Goal: Task Accomplishment & Management: Manage account settings

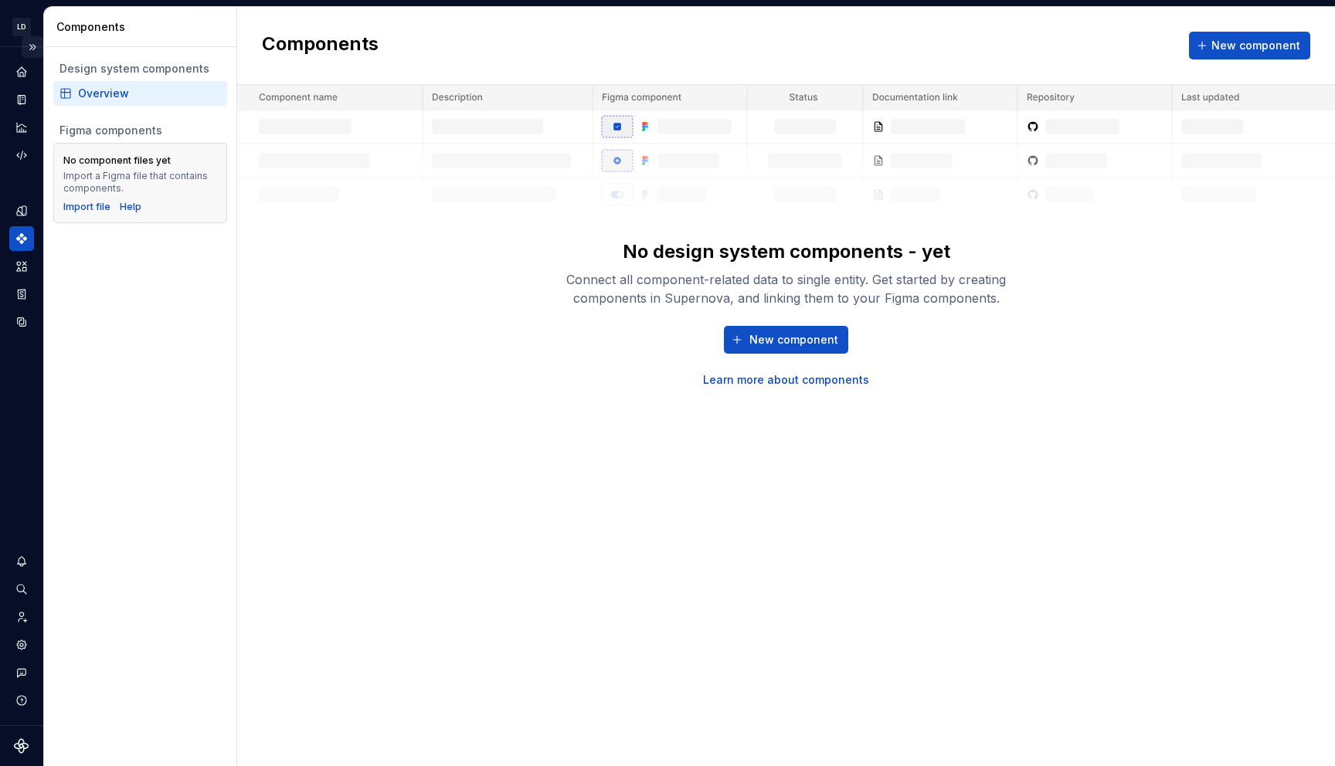
click at [36, 49] on button "Expand sidebar" at bounding box center [33, 47] width 22 height 22
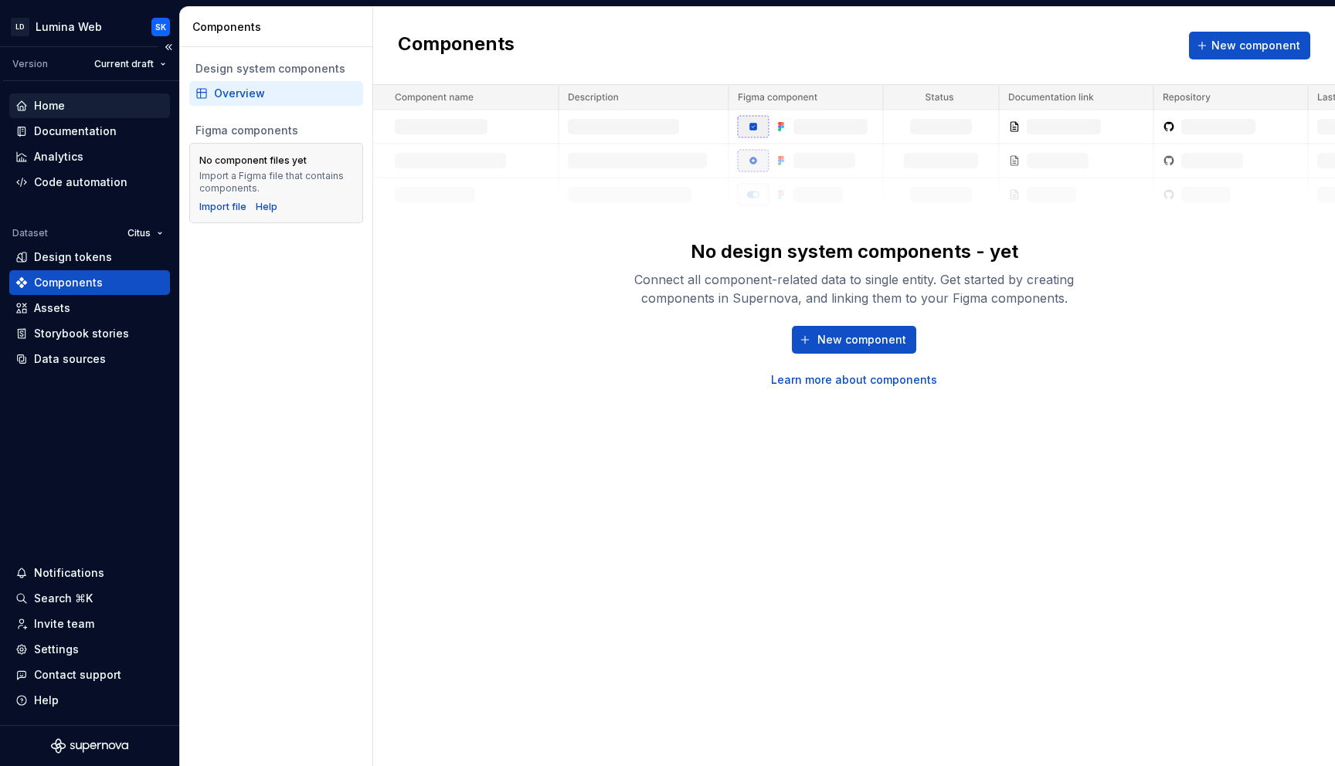
click at [113, 112] on div "Home" at bounding box center [89, 105] width 148 height 15
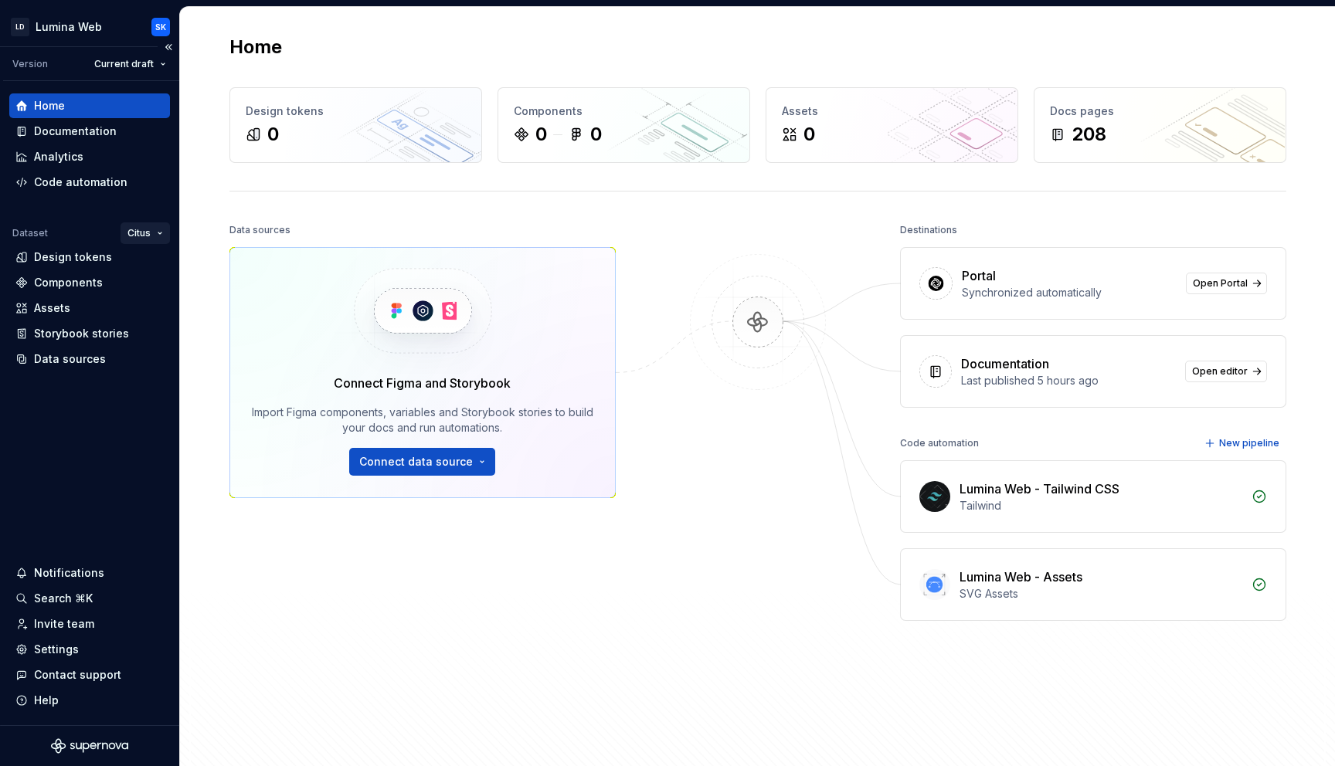
click at [154, 229] on html "LD Lumina Web SK Version Current draft Home Documentation Analytics Code automa…" at bounding box center [667, 383] width 1335 height 766
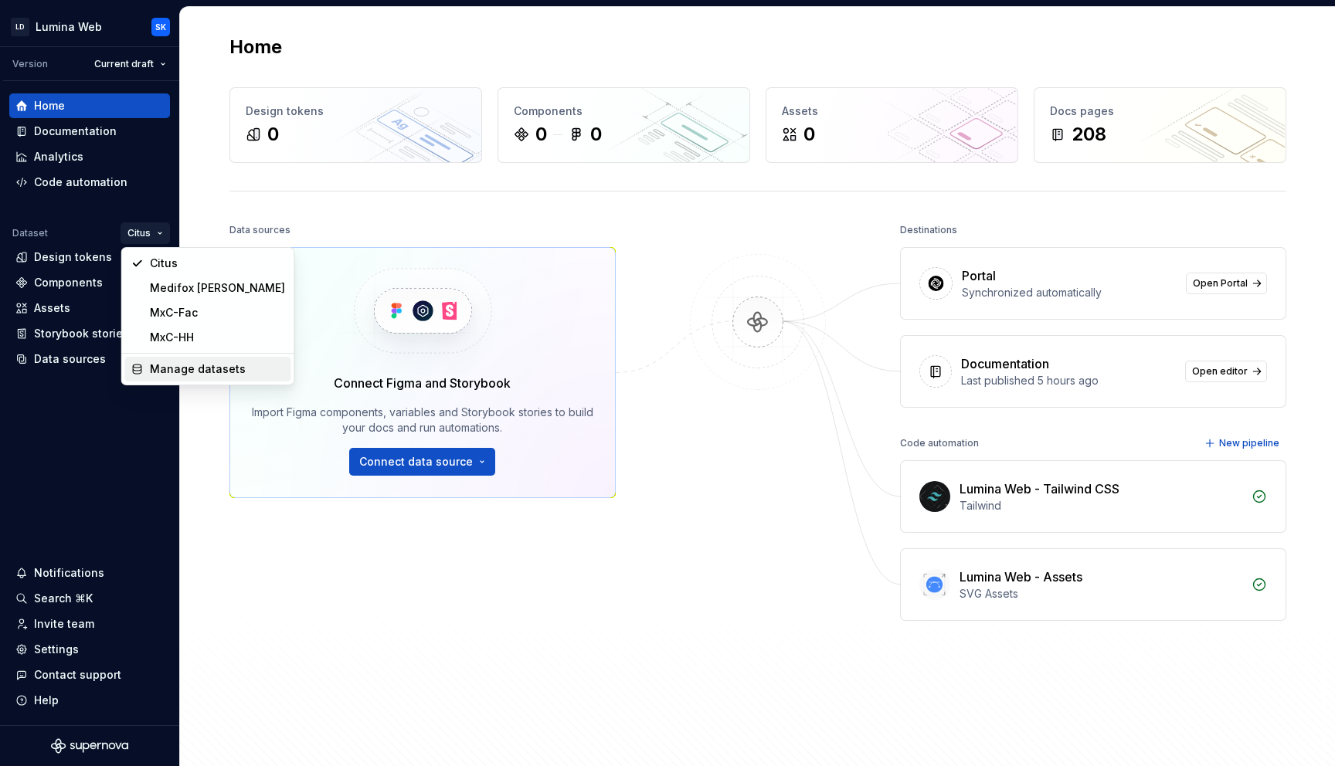
click at [184, 359] on div "Manage datasets" at bounding box center [208, 369] width 166 height 25
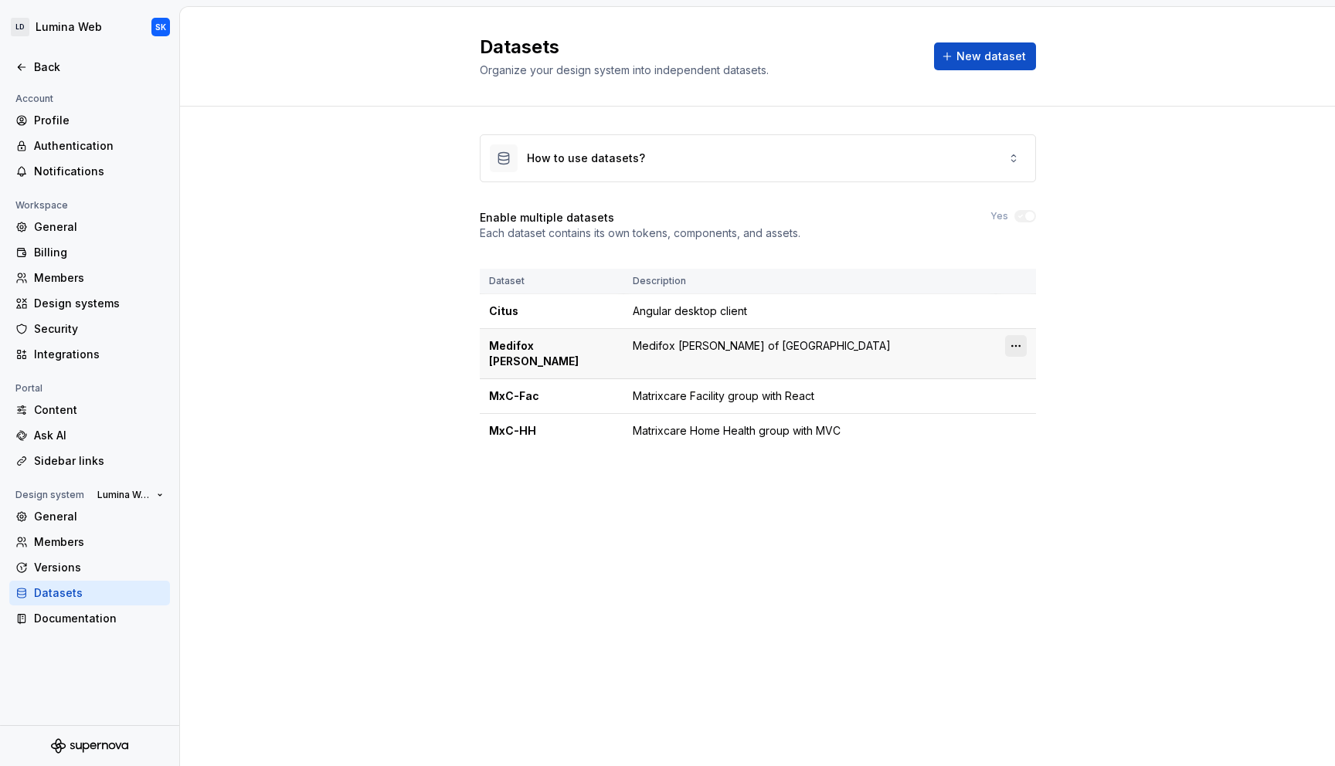
click at [1013, 355] on html "LD Lumina Web SK Back Account Profile Authentication Notifications Workspace Ge…" at bounding box center [667, 383] width 1335 height 766
click at [1054, 402] on div "Delete dataset" at bounding box center [1083, 407] width 100 height 15
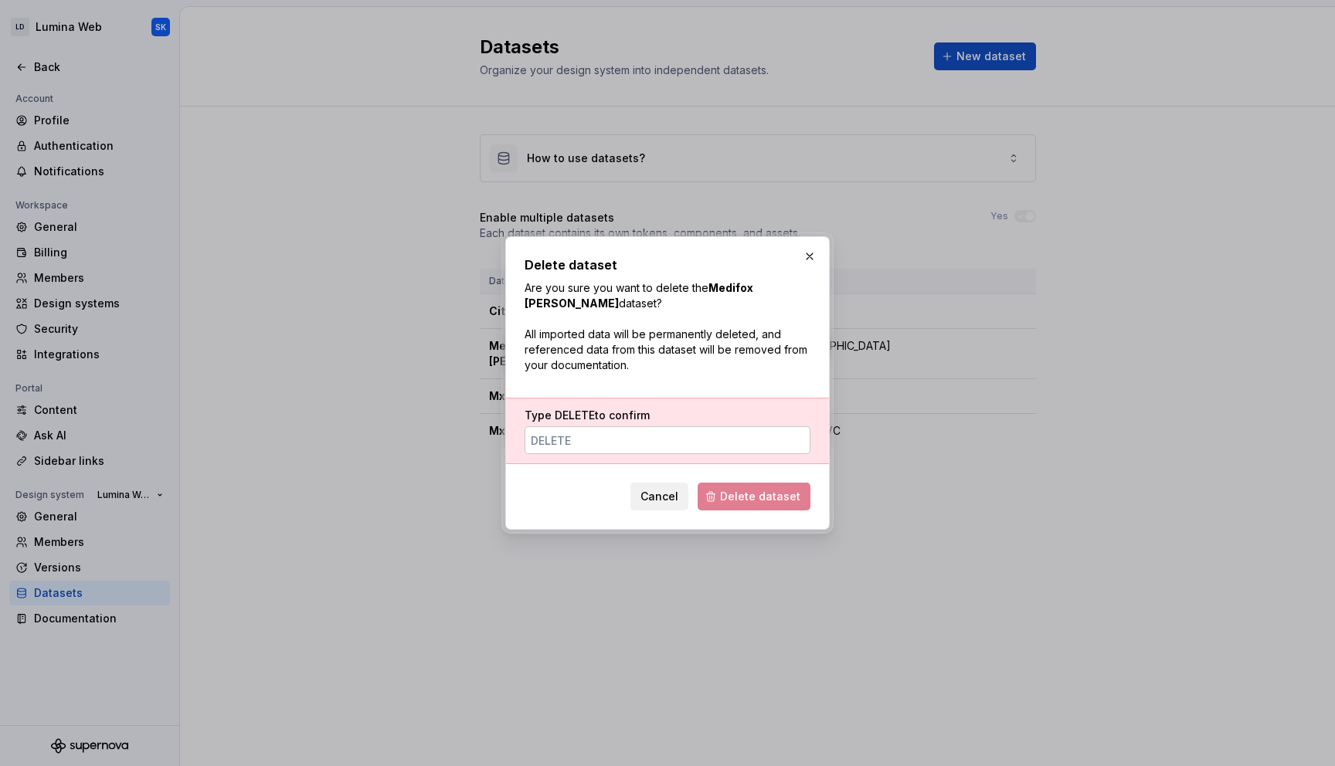
click at [735, 448] on input "Type DELETE to confirm" at bounding box center [667, 440] width 286 height 28
type input "DELETE"
click at [765, 495] on span "Delete dataset" at bounding box center [760, 496] width 80 height 15
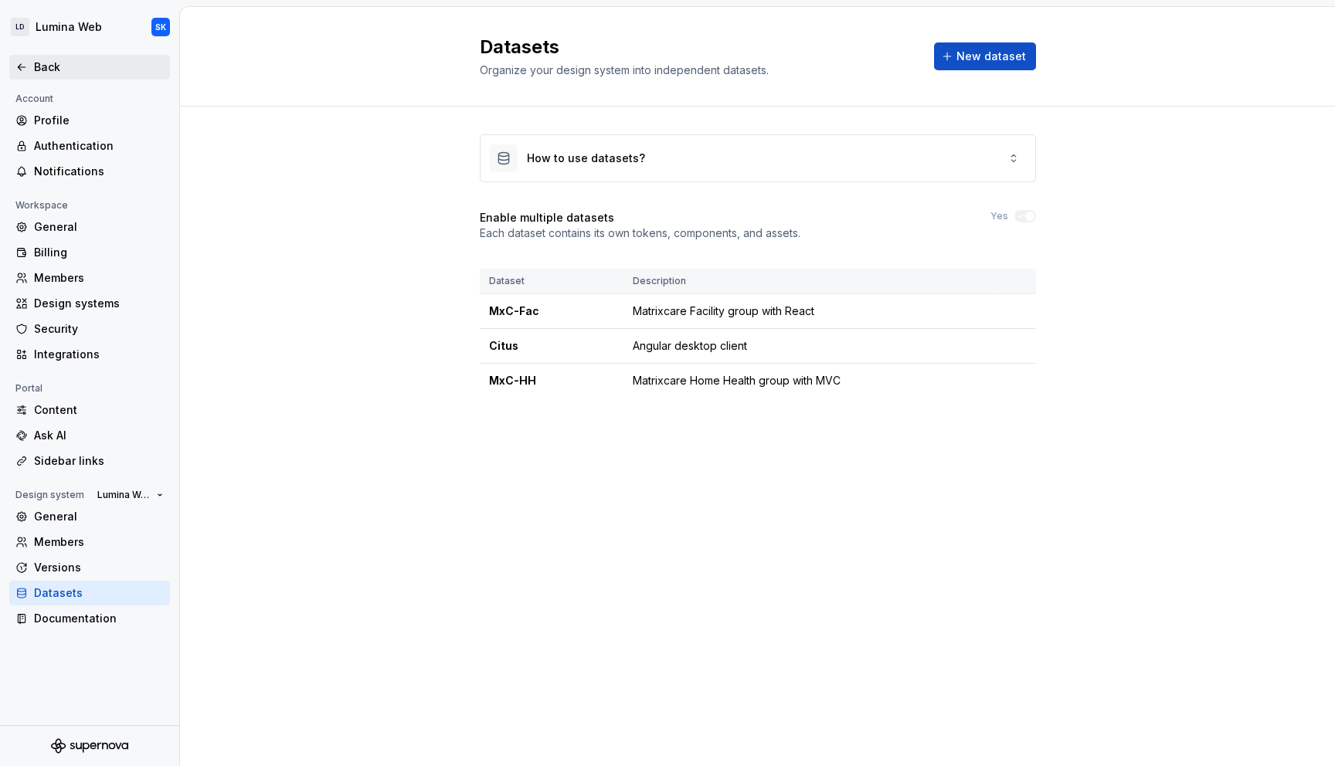
click at [73, 73] on div "Back" at bounding box center [99, 66] width 130 height 15
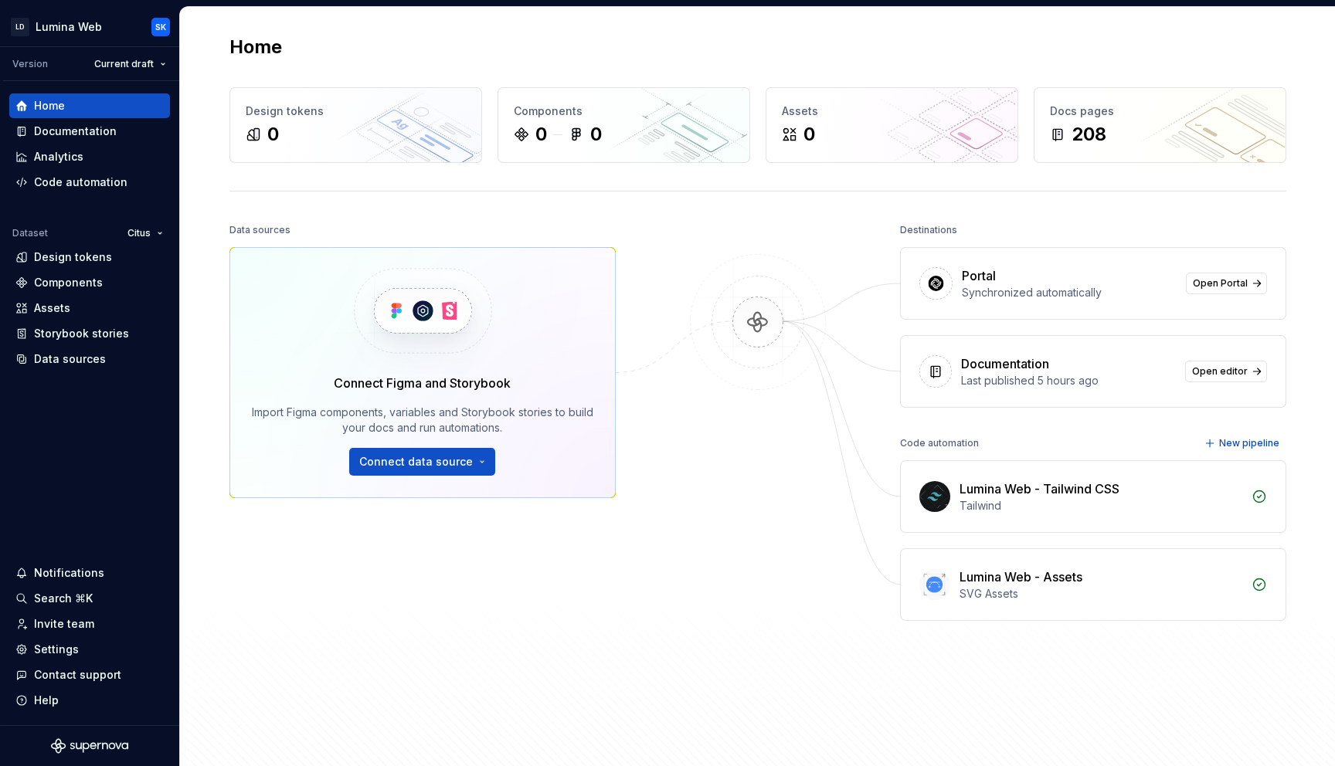
click at [145, 239] on html "LD Lumina Web SK Version Current draft Home Documentation Analytics Code automa…" at bounding box center [667, 383] width 1335 height 766
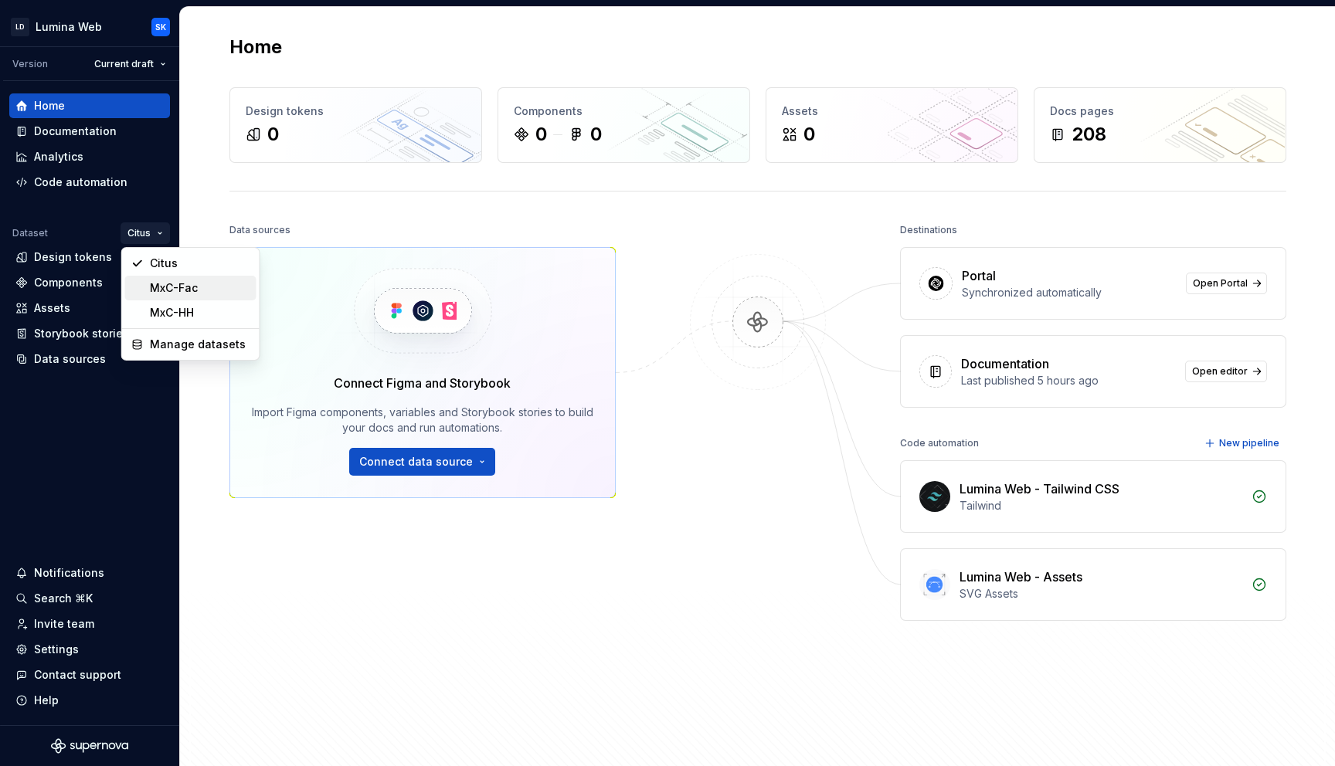
click at [180, 290] on div "MxC-Fac" at bounding box center [200, 287] width 100 height 15
